Goal: Navigation & Orientation: Find specific page/section

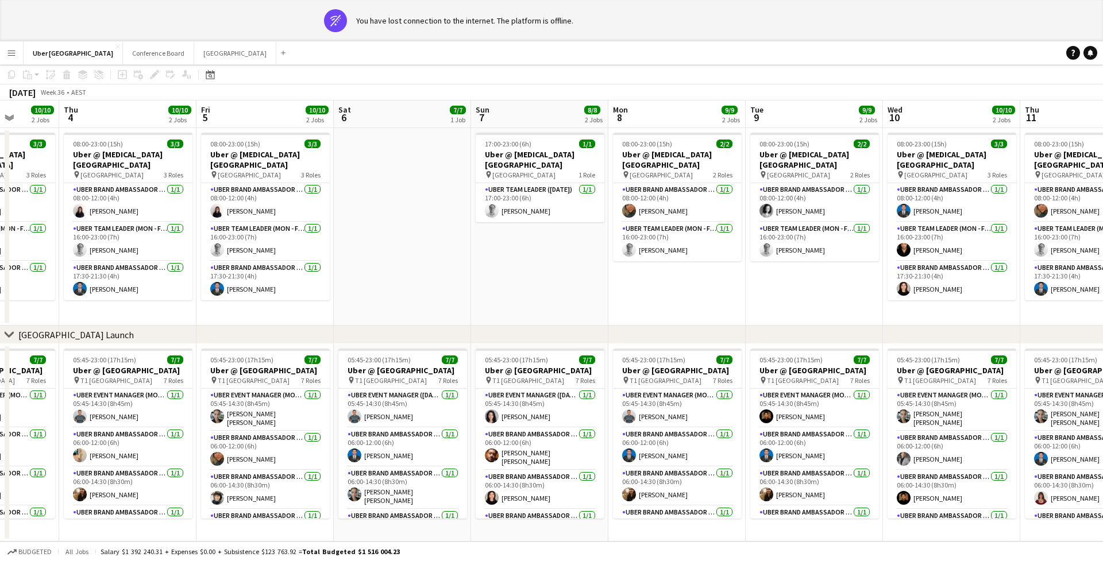
scroll to position [42, 0]
click at [14, 49] on app-icon "Menu" at bounding box center [11, 52] width 9 height 9
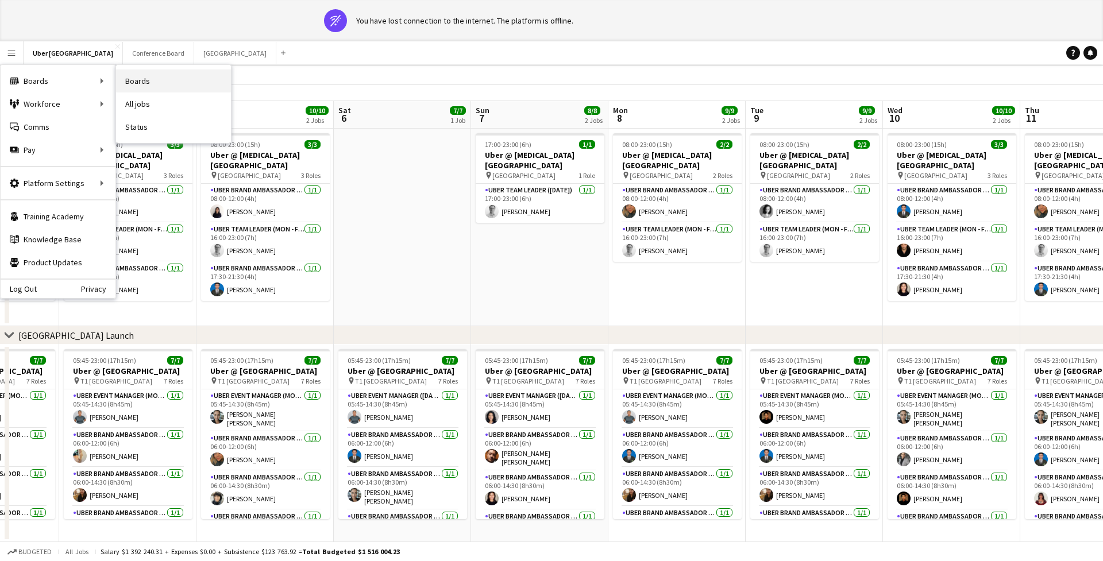
scroll to position [43, 0]
click at [388, 78] on app-toolbar "Copy Paste Paste Command V Paste with crew Command Shift V Paste linked Job Del…" at bounding box center [551, 75] width 1103 height 20
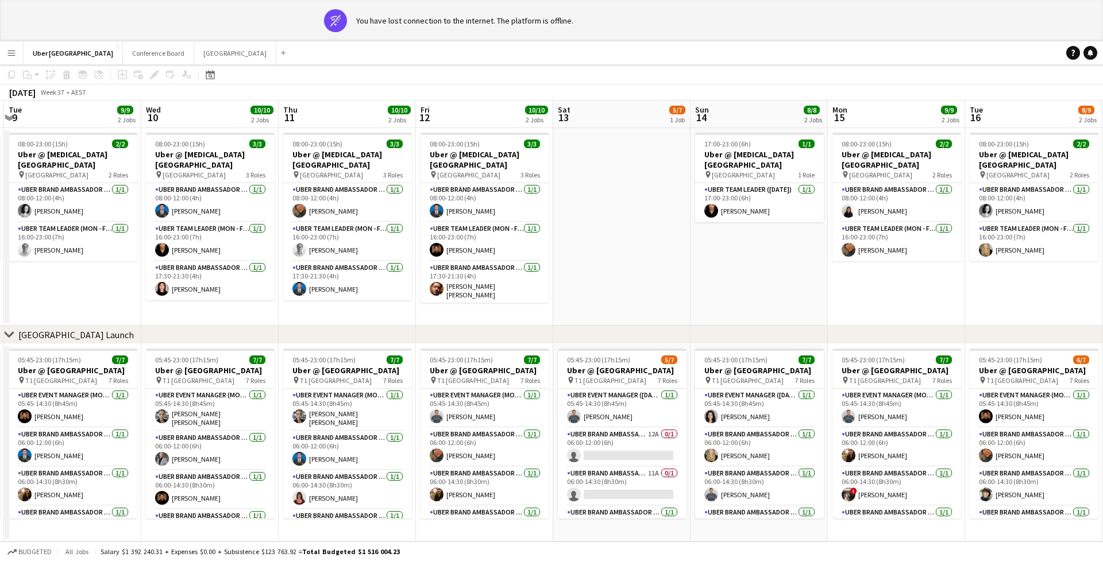
scroll to position [0, 267]
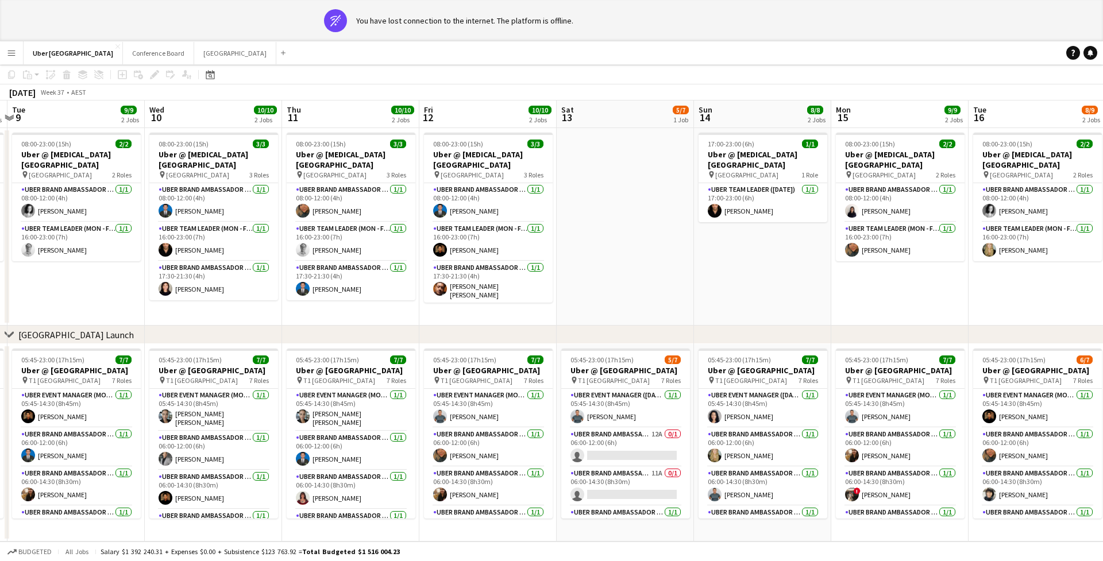
click at [498, 19] on div "You have lost connection to the internet. The platform is offline." at bounding box center [464, 21] width 217 height 10
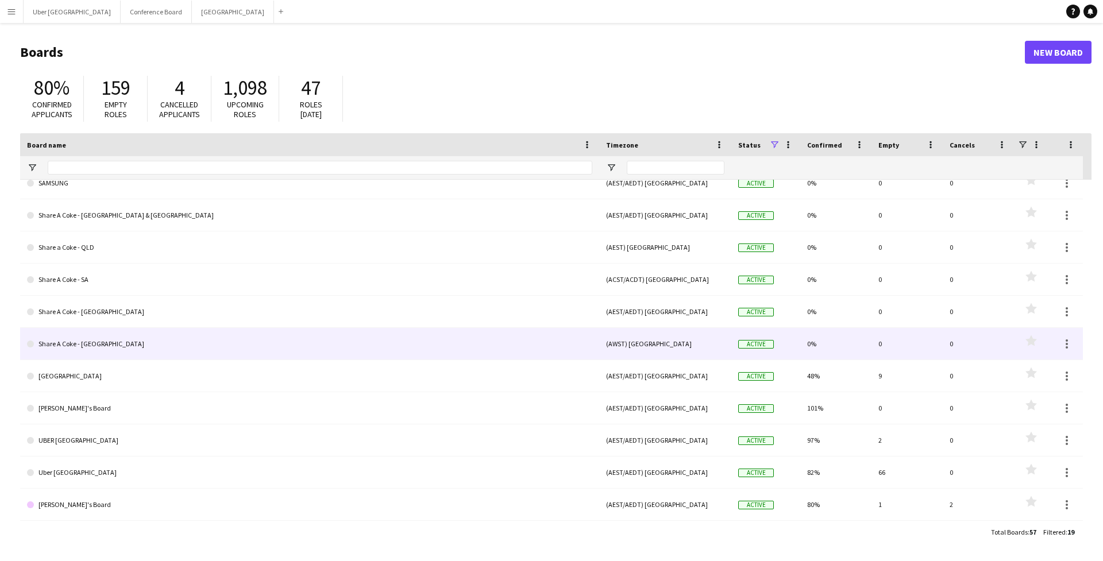
scroll to position [270, 0]
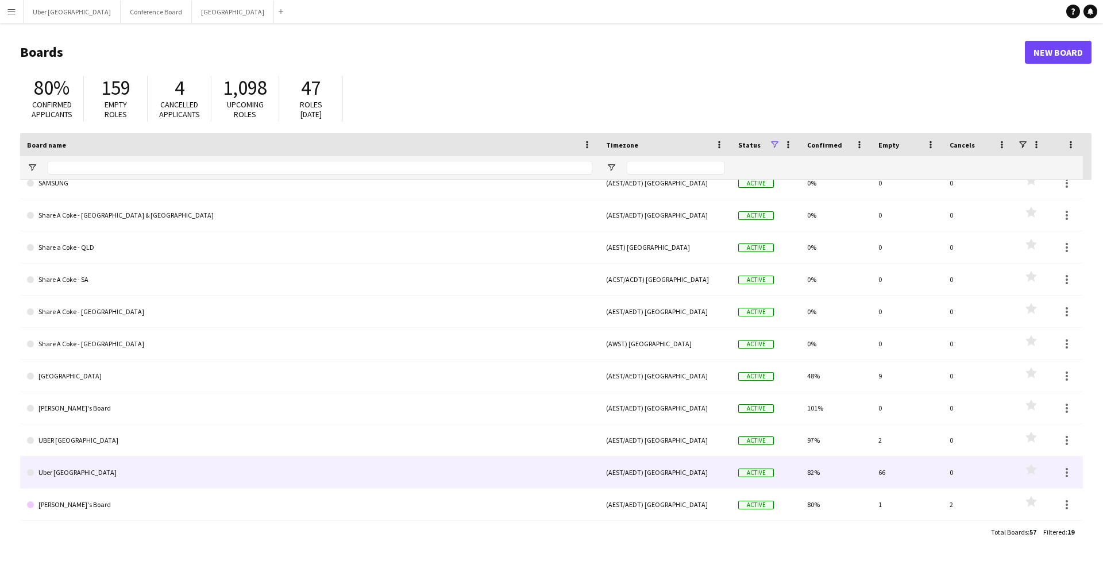
click at [102, 467] on link "Uber [GEOGRAPHIC_DATA]" at bounding box center [309, 473] width 565 height 32
